Goal: Information Seeking & Learning: Learn about a topic

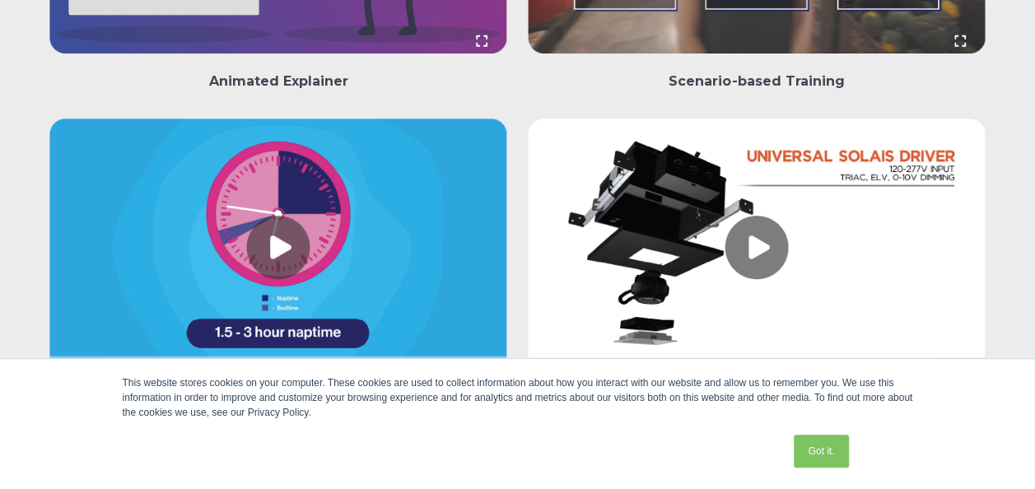
click at [833, 246] on link at bounding box center [757, 251] width 458 height 265
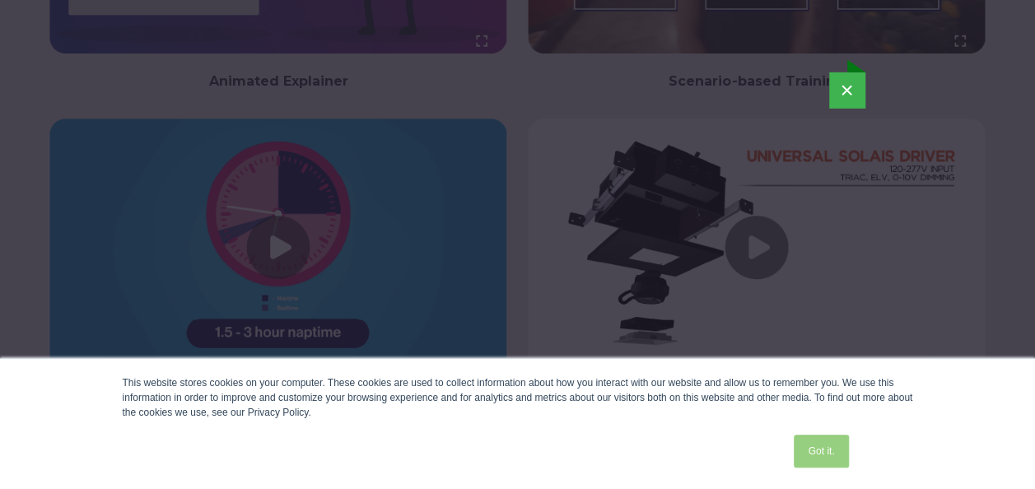
click at [831, 437] on link "Got it." at bounding box center [821, 451] width 54 height 33
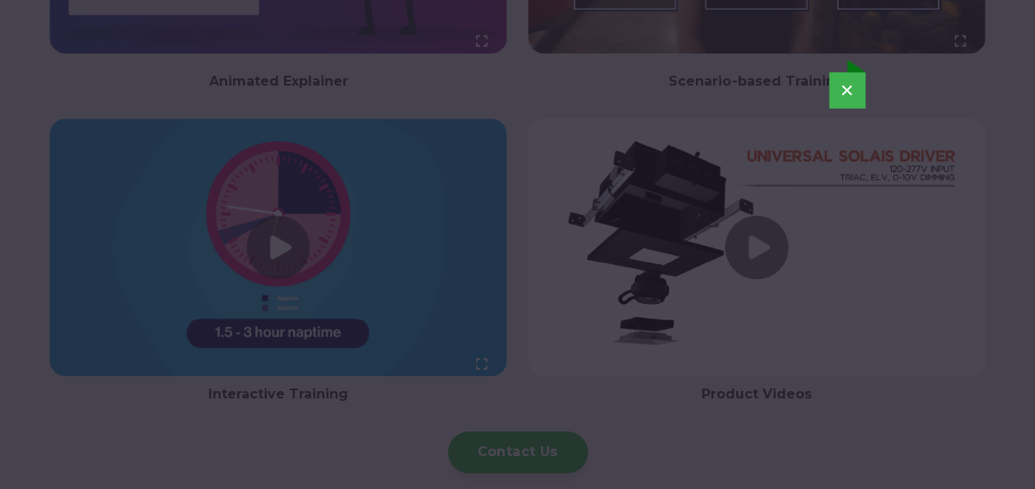
click at [853, 89] on button "×" at bounding box center [848, 90] width 36 height 36
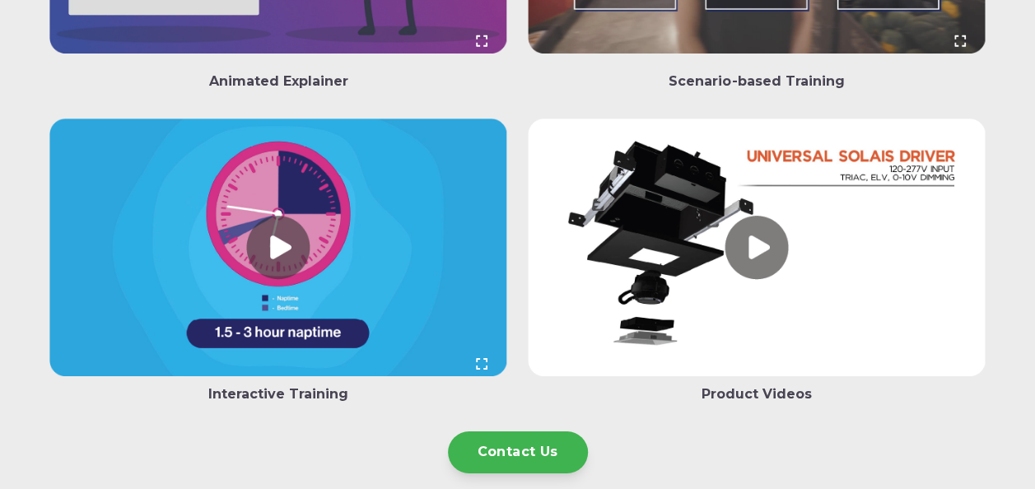
click at [288, 238] on link at bounding box center [278, 251] width 458 height 265
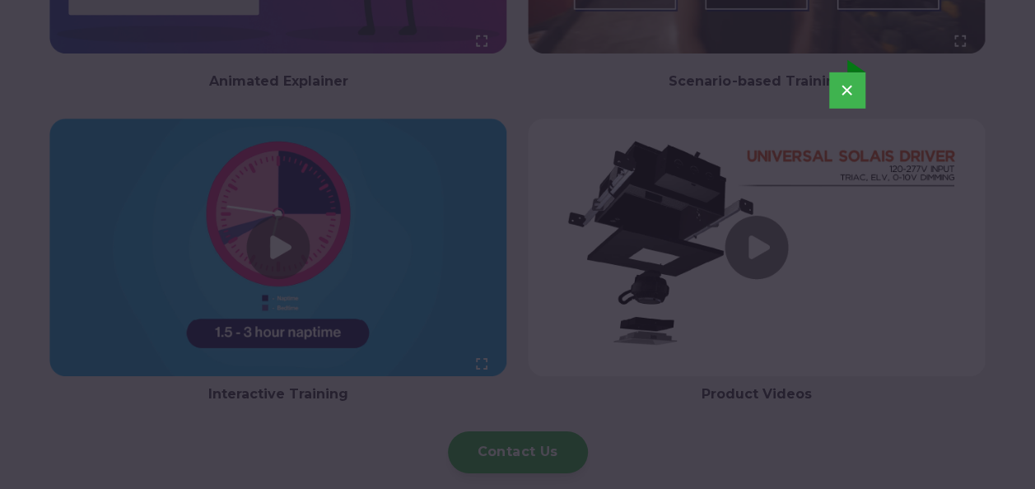
click at [848, 80] on button "×" at bounding box center [848, 90] width 36 height 36
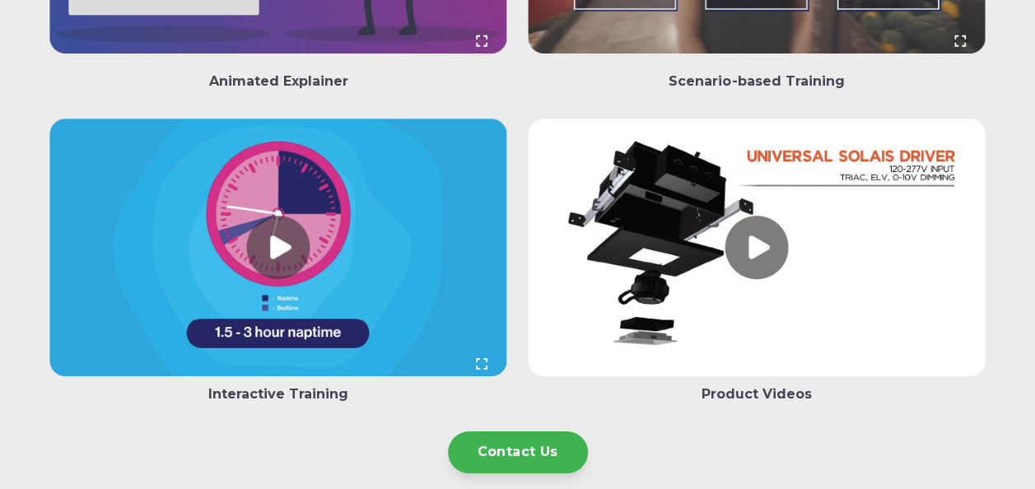
click at [1035, 7] on div "Corporate Training Animated Explainer Onboarding Scenario-based Training Intera…" at bounding box center [517, 40] width 1035 height 1143
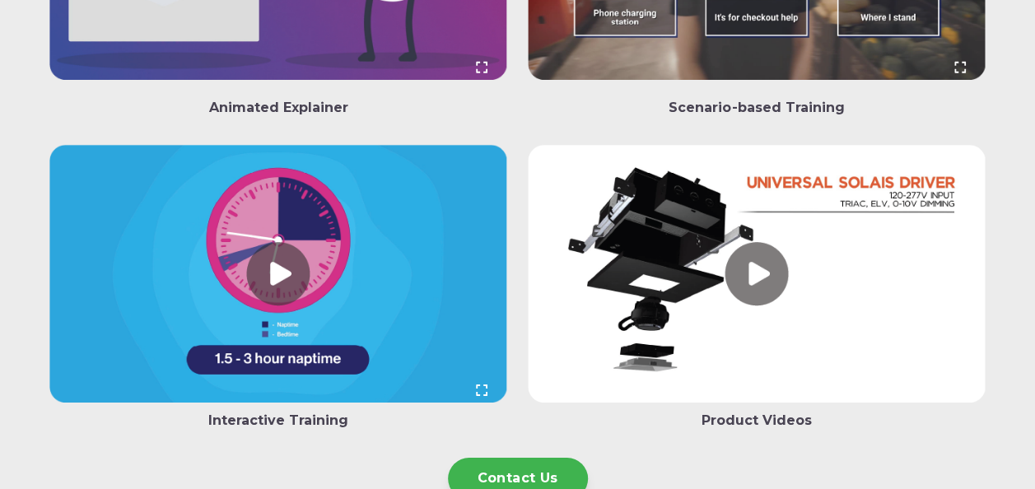
click at [1035, 7] on div "Corporate Training Animated Explainer Onboarding Scenario-based Training Intera…" at bounding box center [517, 66] width 1035 height 1143
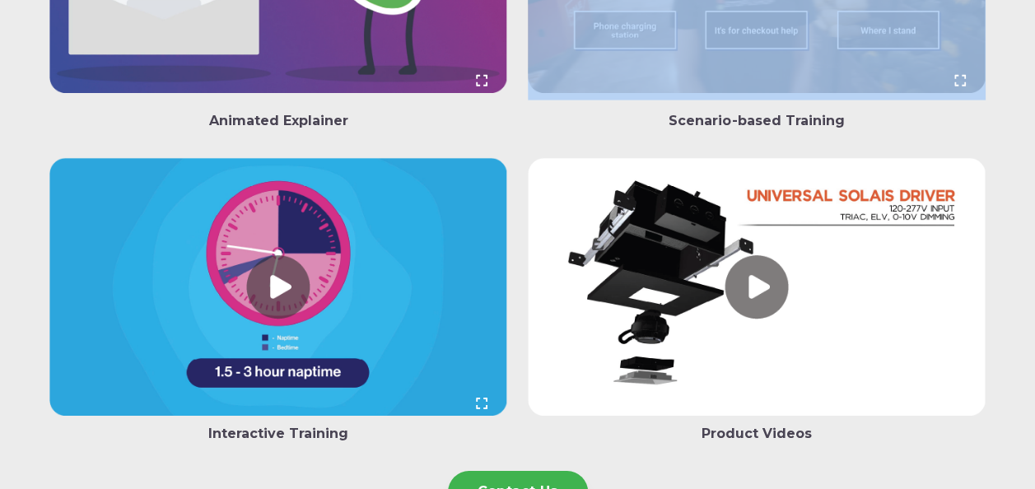
scroll to position [2414, 0]
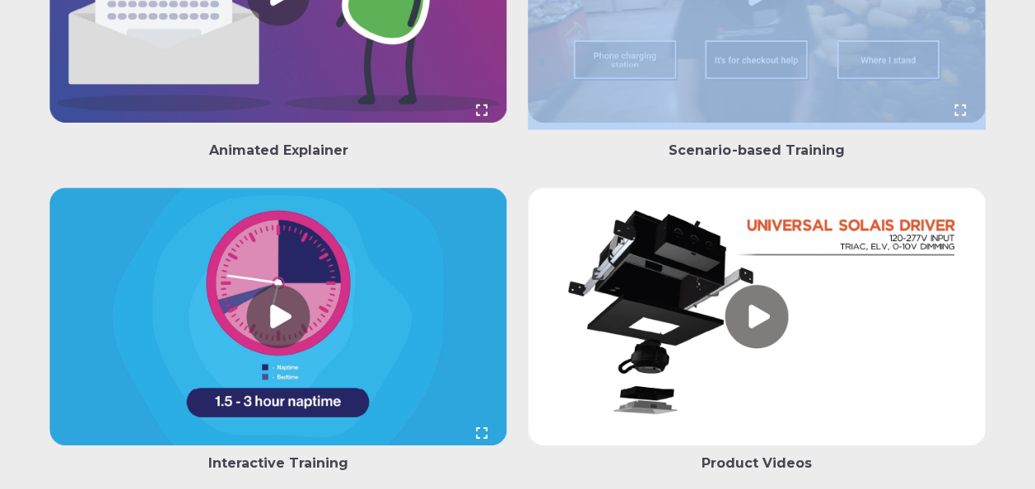
click at [1035, 7] on div "Corporate Training Animated Explainer Onboarding Scenario-based Training Intera…" at bounding box center [517, 109] width 1035 height 1143
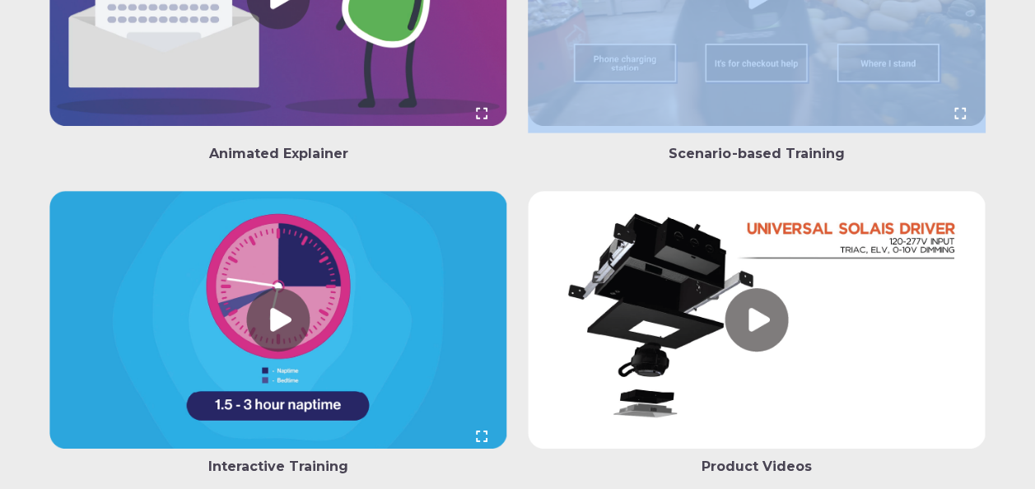
drag, startPoint x: 1035, startPoint y: 7, endPoint x: 1010, endPoint y: 93, distance: 89.2
click at [1010, 93] on div "Corporate Training Animated Explainer Onboarding Scenario-based Training Intera…" at bounding box center [517, 112] width 1035 height 1143
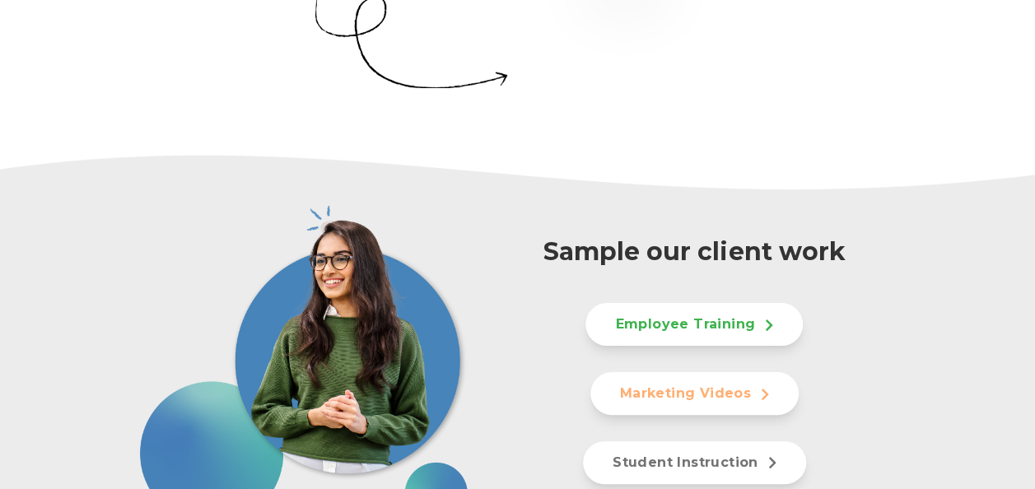
scroll to position [723, 0]
